Goal: Navigation & Orientation: Find specific page/section

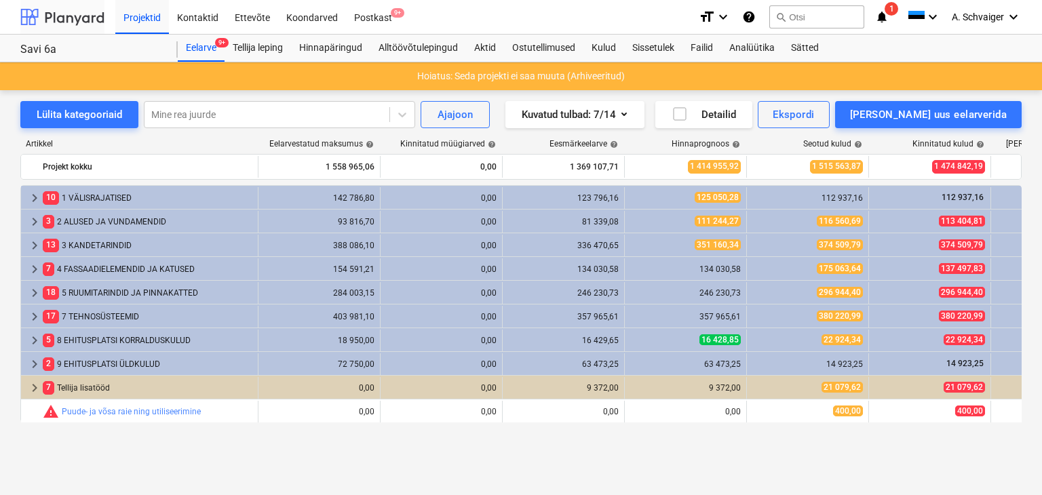
click at [95, 14] on div at bounding box center [62, 17] width 84 height 34
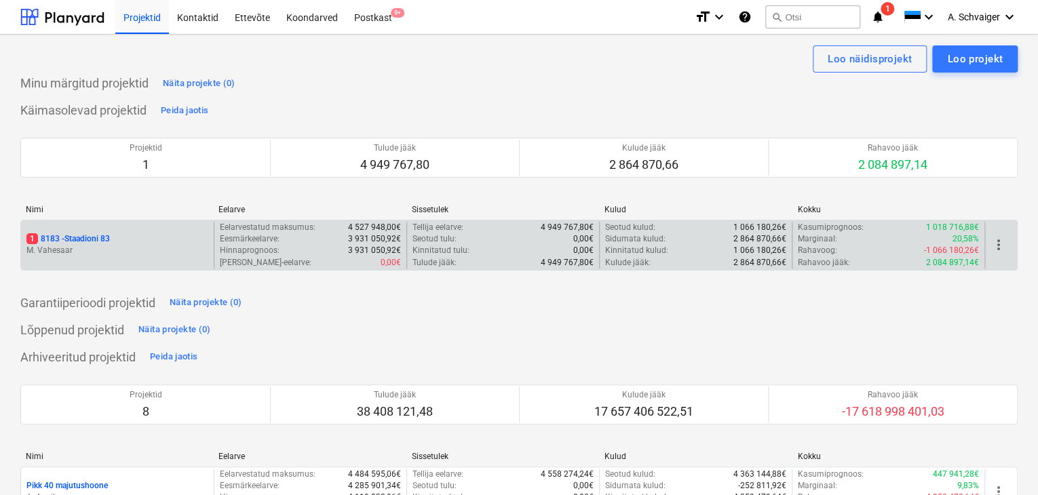
click at [126, 240] on div "1 8183 - Staadioni 83" at bounding box center [117, 239] width 182 height 12
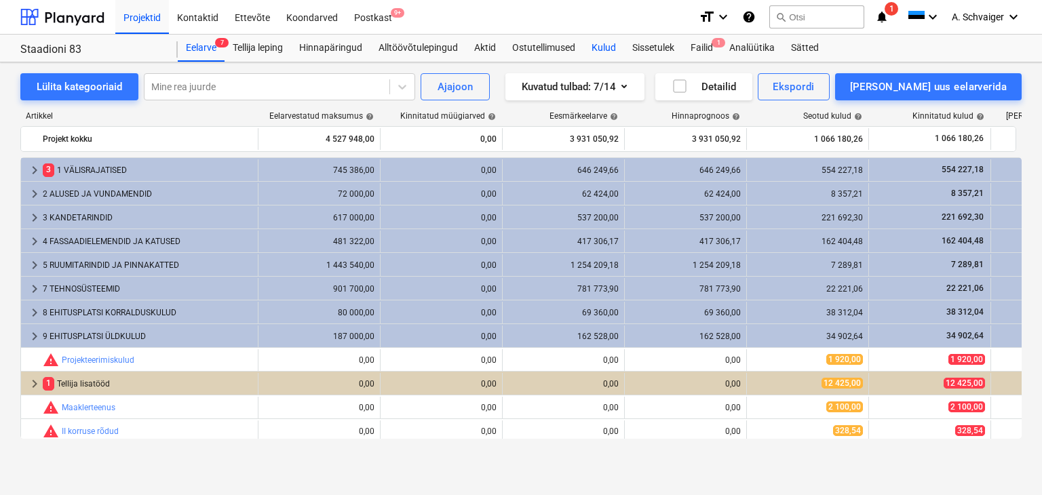
click at [609, 50] on div "Kulud" at bounding box center [603, 48] width 41 height 27
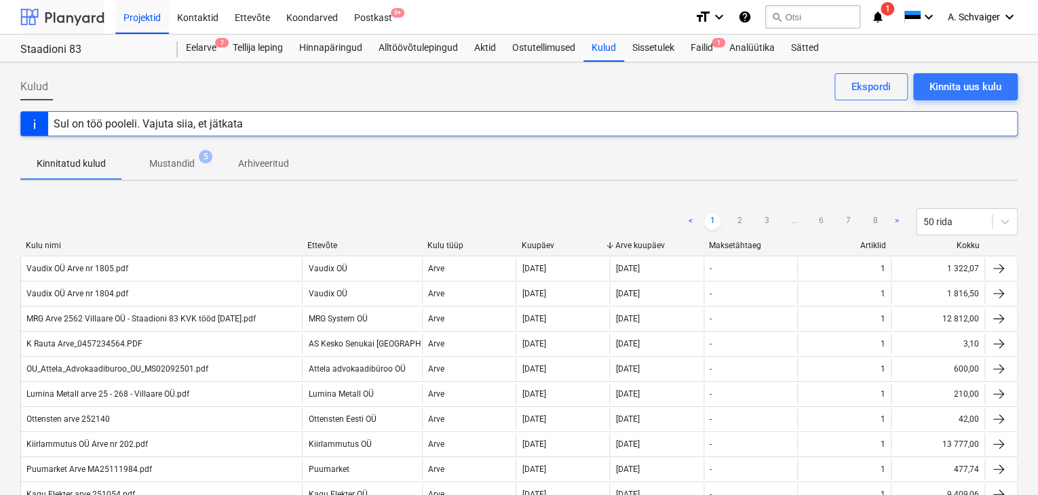
click at [71, 20] on div at bounding box center [62, 17] width 84 height 34
